Goal: Transaction & Acquisition: Purchase product/service

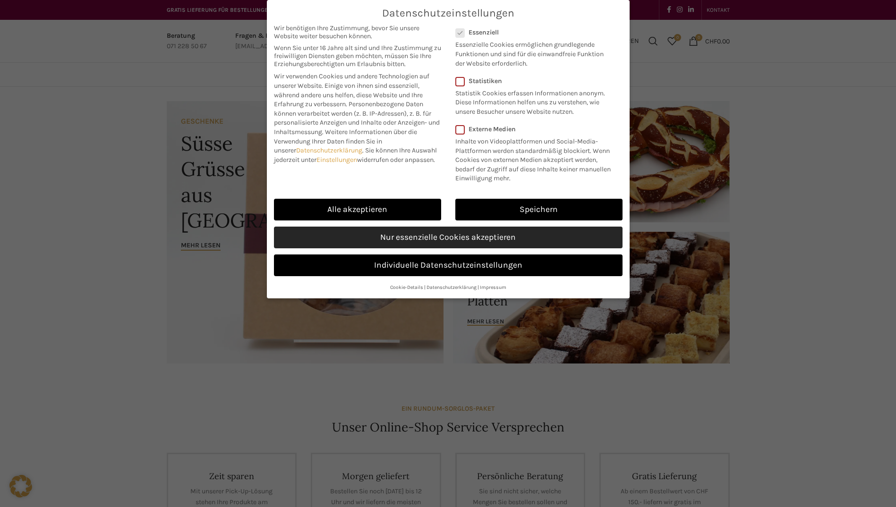
click at [425, 237] on link "Nur essenzielle Cookies akzeptieren" at bounding box center [448, 238] width 348 height 22
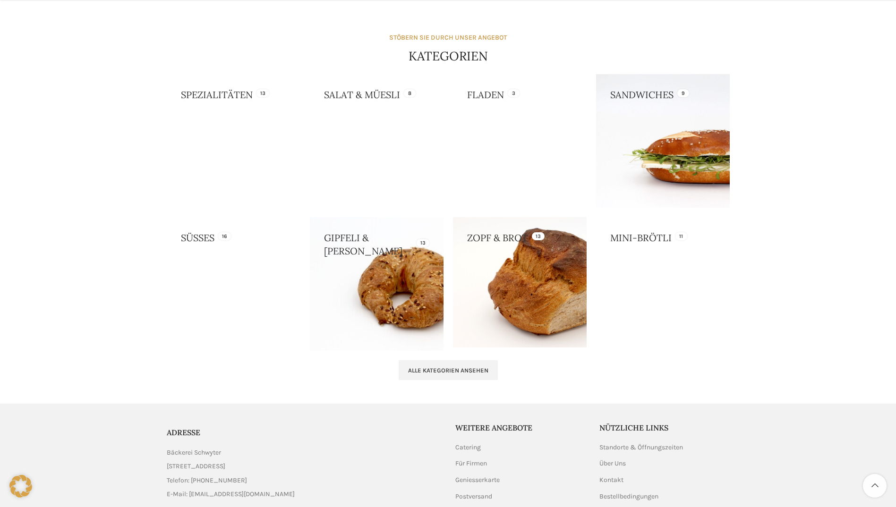
scroll to position [878, 0]
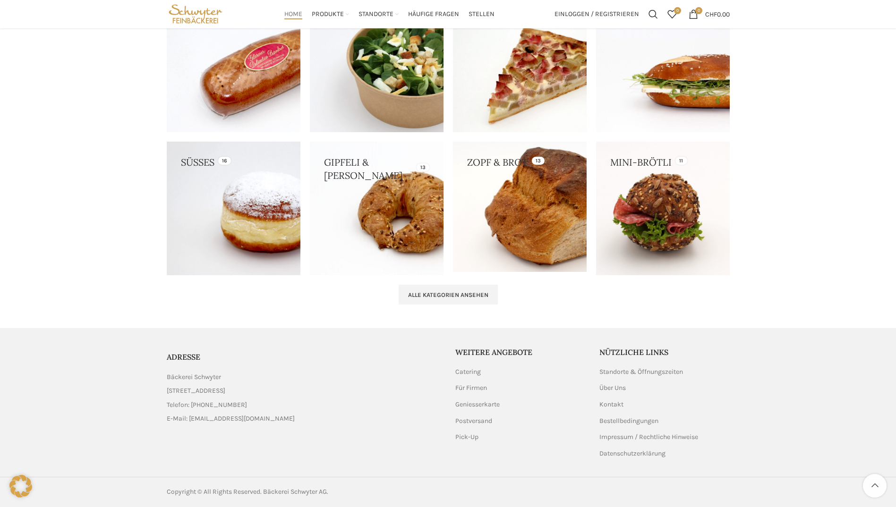
click at [535, 195] on link at bounding box center [520, 207] width 134 height 130
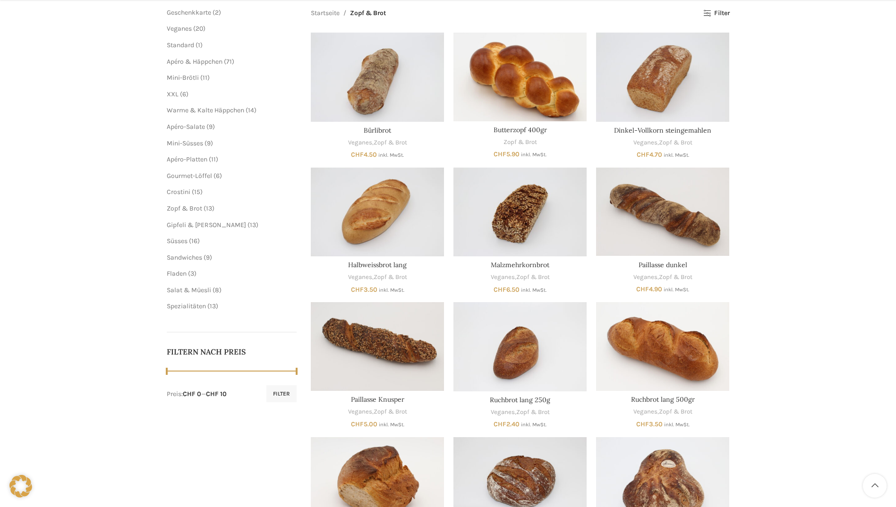
scroll to position [331, 0]
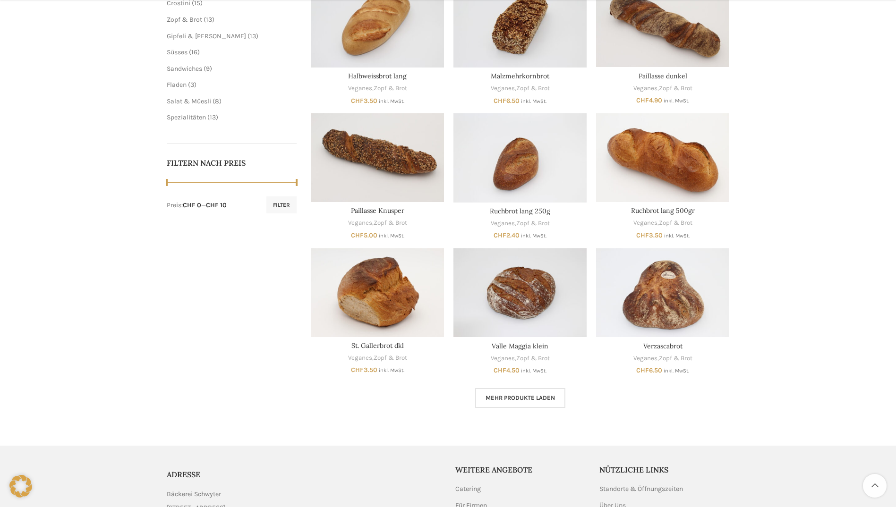
click at [522, 386] on div "In den Warenkorb Schnellansicht Zur Wunschliste hinzufügen Bürlibrot Veganes , …" at bounding box center [520, 126] width 419 height 564
click at [526, 398] on span "Mehr Produkte laden" at bounding box center [519, 398] width 69 height 8
